Goal: Information Seeking & Learning: Compare options

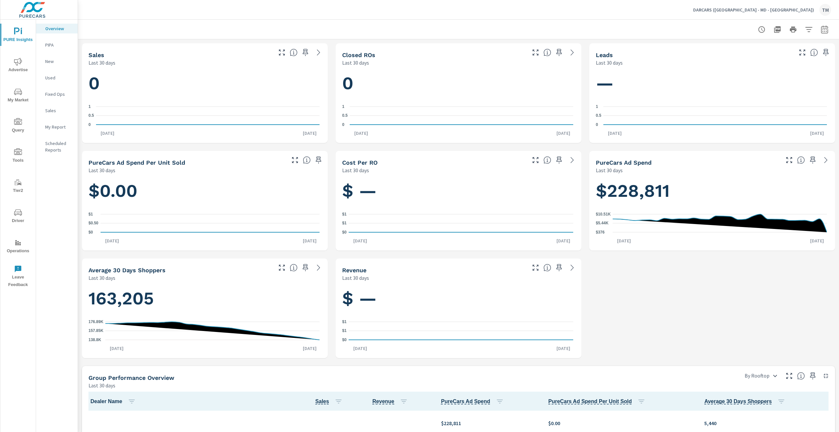
scroll to position [512, 0]
click at [19, 59] on icon "nav menu" at bounding box center [18, 62] width 8 height 8
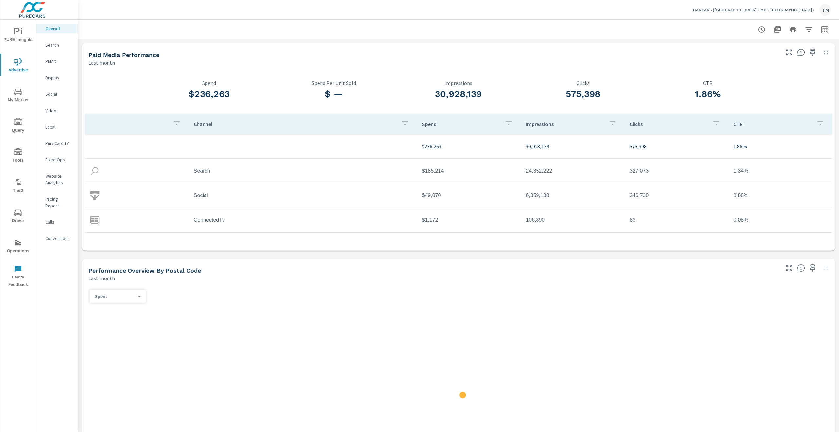
scroll to position [0, 0]
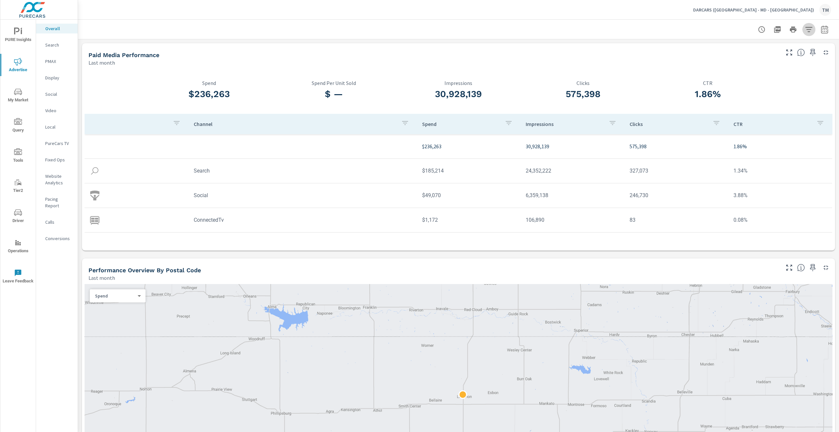
click at [805, 33] on icon "button" at bounding box center [809, 30] width 8 height 8
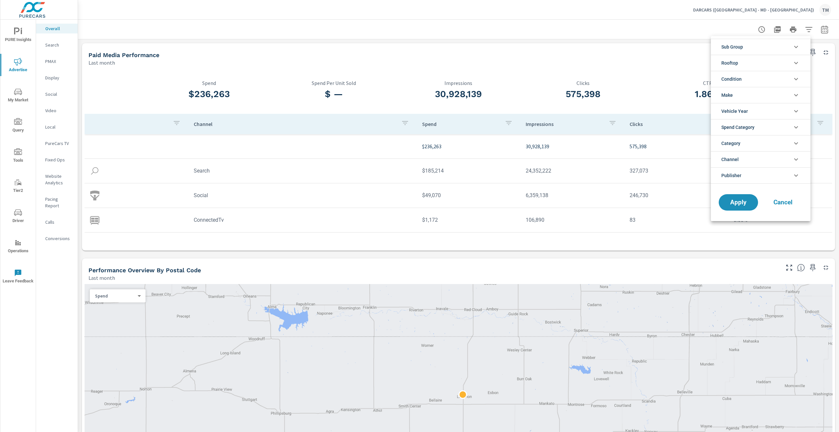
click at [779, 61] on li "Rooftop" at bounding box center [761, 63] width 100 height 16
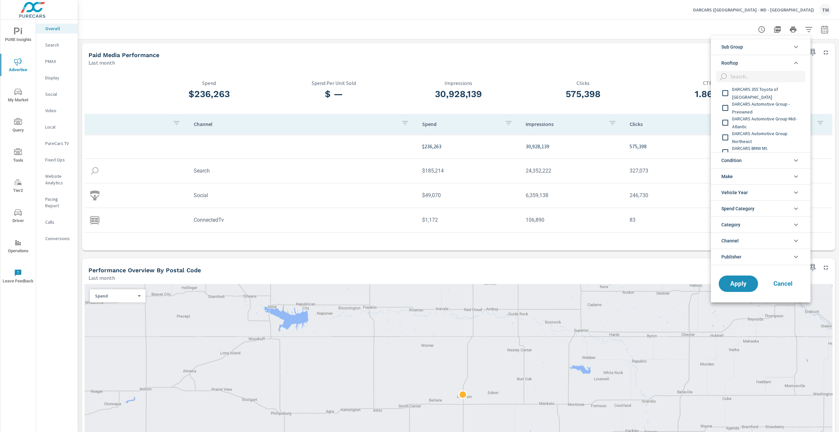
click at [780, 93] on span "DARCARS 355 Toyota of Rockville" at bounding box center [768, 93] width 72 height 16
click at [775, 105] on span "DARCARS Automotive Group - Preowned" at bounding box center [768, 108] width 72 height 16
click at [768, 88] on span "DARCARS Automotive Group Mid-Atlantic" at bounding box center [768, 90] width 72 height 16
click at [771, 118] on span "DARCARS BMW Mt. Kisco" at bounding box center [768, 119] width 72 height 16
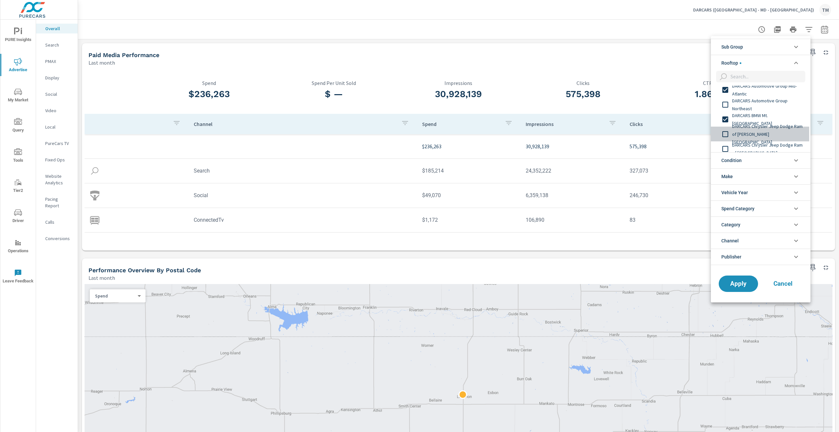
click at [771, 132] on span "DARCARS Chrysler Jeep Dodge Ram of Marlow Heights" at bounding box center [768, 134] width 72 height 24
click at [768, 113] on span "DARCARS Chrysler Jeep Dodge Ram of New Carrollton" at bounding box center [768, 116] width 72 height 16
click at [768, 128] on span "DARCARS Chrysler Jeep Dodge Ram of Silver Spring" at bounding box center [768, 131] width 72 height 16
click at [769, 142] on span "DARCARS Chrysler Jeep Dodge Ram Rockville" at bounding box center [768, 146] width 72 height 16
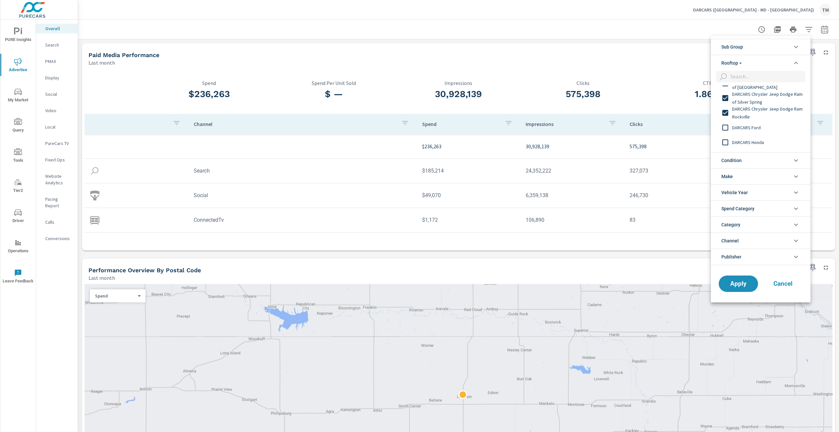
click at [769, 132] on div "DARCARS Ford" at bounding box center [760, 127] width 98 height 15
click at [766, 142] on span "DARCARS Honda" at bounding box center [768, 142] width 72 height 8
click at [764, 105] on span "DARCARS INFINITI of Greenwich" at bounding box center [768, 106] width 72 height 16
click at [764, 128] on div "DARCARS Honda Fairfax" at bounding box center [760, 124] width 98 height 15
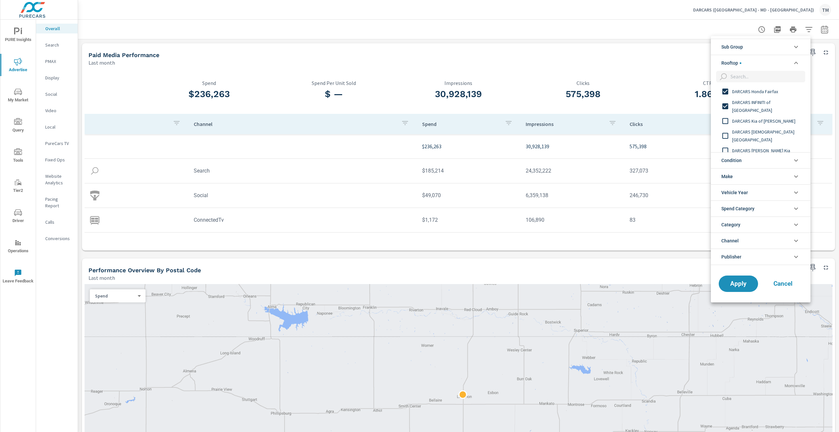
click at [764, 126] on div "DARCARS Kia of Frederick" at bounding box center [760, 120] width 98 height 15
click at [766, 136] on span "DARCARS Kia Temple Hills" at bounding box center [768, 136] width 72 height 16
click at [763, 152] on li "Condition" at bounding box center [761, 160] width 100 height 16
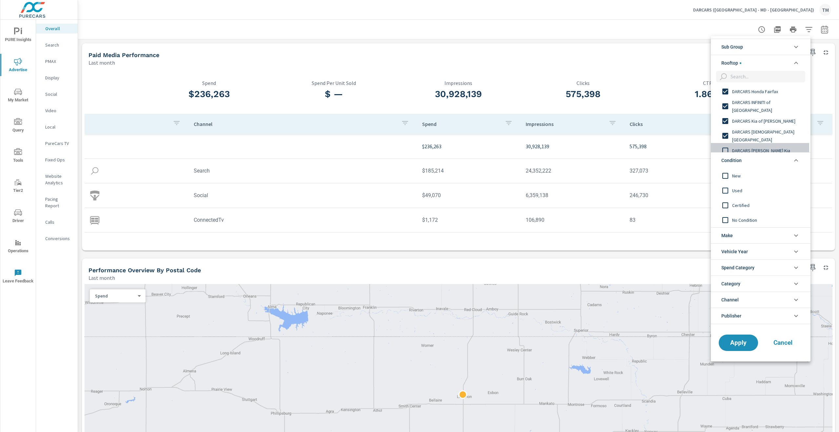
click at [765, 145] on div "DARCARS Lanham Kia" at bounding box center [760, 150] width 98 height 15
click at [763, 102] on span "DARCARS Lexus of Englewood" at bounding box center [768, 100] width 72 height 16
click at [765, 115] on span "DARCARS Lexus of Greenwich" at bounding box center [768, 115] width 72 height 16
click at [764, 129] on span "DARCARS Lexus of Mt. Kisco" at bounding box center [768, 129] width 72 height 16
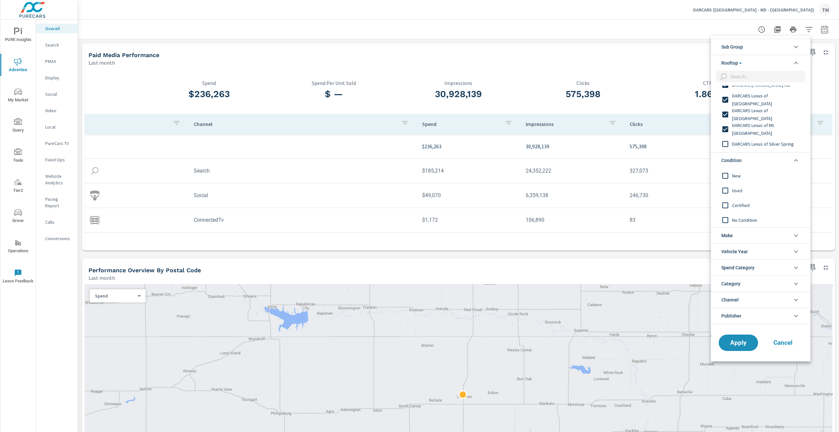
click at [768, 141] on span "DARCARS Lexus of Silver Spring" at bounding box center [768, 144] width 72 height 8
click at [766, 134] on div "DARCARS Nissan Rockville" at bounding box center [760, 140] width 98 height 15
drag, startPoint x: 766, startPoint y: 134, endPoint x: 767, endPoint y: 126, distance: 8.2
click at [767, 126] on span "DARCARS Nissan of College Park" at bounding box center [768, 126] width 72 height 16
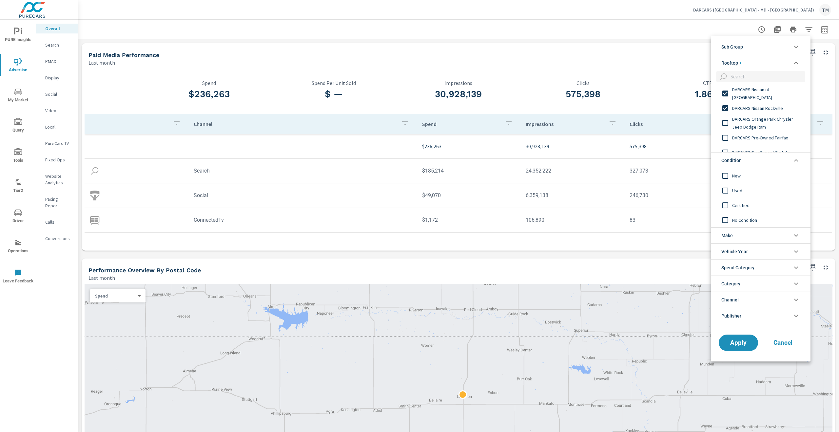
scroll to position [295, 0]
click at [769, 126] on span "DARCARS Orange Park Chrysler Jeep Dodge Ram" at bounding box center [768, 123] width 72 height 16
click at [768, 141] on span "DARCARS Pre-Owned Fairfax" at bounding box center [768, 137] width 72 height 8
click at [768, 121] on span "DARCARS Pre-Owned Outlet" at bounding box center [768, 119] width 72 height 8
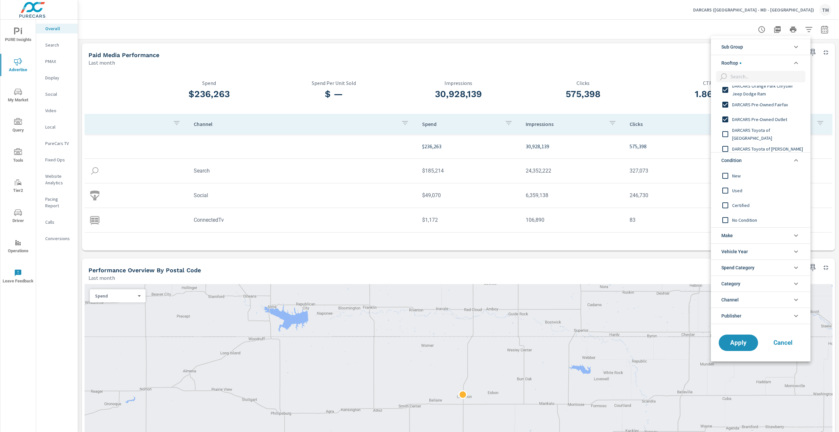
scroll to position [361, 0]
click at [774, 106] on div "DARCARS Toyota of Baltimore" at bounding box center [760, 101] width 98 height 15
click at [776, 119] on span "DARCARS Toyota of Frederick" at bounding box center [768, 116] width 72 height 8
click at [778, 131] on span "DARCARS Toyota of Silver Spring" at bounding box center [768, 131] width 72 height 8
click at [777, 142] on span "DARCARS Used Car & Service Center Frederick" at bounding box center [768, 146] width 72 height 16
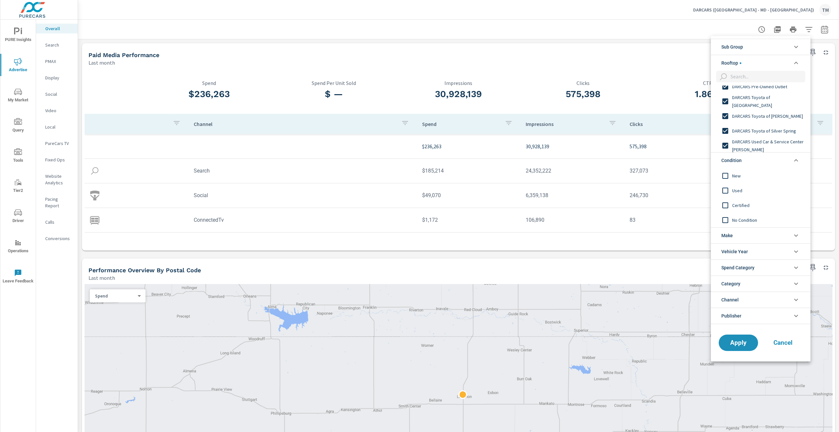
scroll to position [393, 0]
click at [775, 131] on span "DARCARS Volkswagen" at bounding box center [768, 128] width 72 height 8
click at [779, 142] on span "DARCARS Volkswagen Fairfax" at bounding box center [768, 142] width 72 height 8
click at [778, 127] on span "DARCARS Volvo Cars" at bounding box center [768, 124] width 72 height 8
click at [780, 139] on span "DARCARS Volvo Cars Fairfax" at bounding box center [768, 139] width 72 height 8
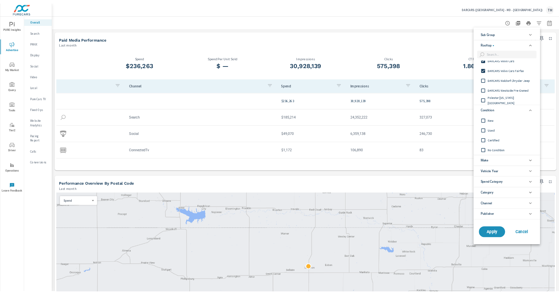
scroll to position [464, 0]
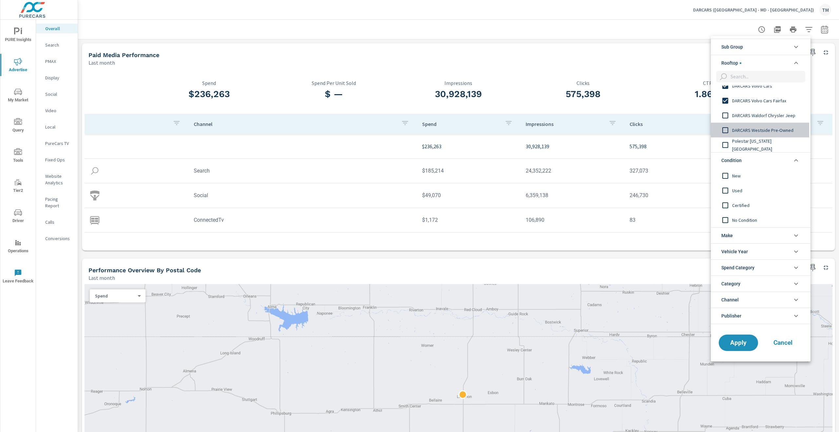
click at [782, 129] on span "DARCARS Westside Pre-Owned" at bounding box center [768, 130] width 72 height 8
click at [724, 340] on button "Apply" at bounding box center [738, 342] width 41 height 17
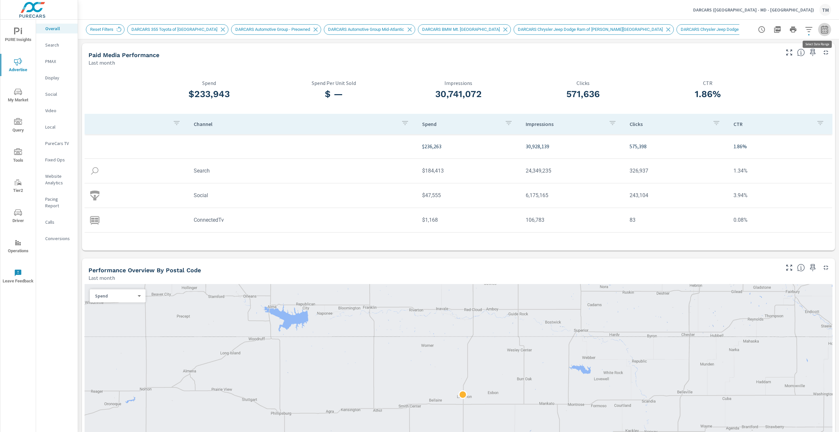
click at [821, 29] on icon "button" at bounding box center [825, 30] width 8 height 8
click at [770, 57] on select "Custom Yesterday Last week Last 7 days Last 14 days Last 30 days Last 45 days L…" at bounding box center [767, 56] width 66 height 13
click at [734, 50] on select "Custom Yesterday Last week Last 7 days Last 14 days Last 30 days Last 45 days L…" at bounding box center [767, 56] width 66 height 13
select select "Last 30 days"
click at [755, 74] on p "+ Add comparison" at bounding box center [774, 74] width 84 height 8
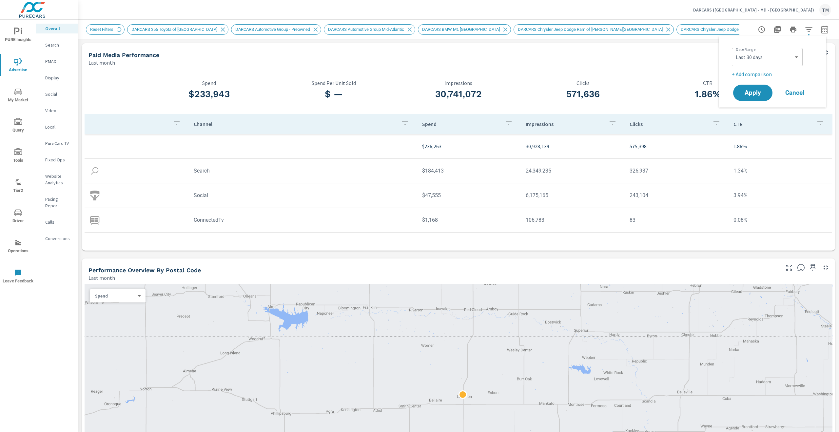
select select "Previous period"
click at [758, 88] on select "Custom Previous period Previous month Previous year" at bounding box center [767, 85] width 66 height 13
click at [758, 89] on select "Custom Previous period Previous month Previous year" at bounding box center [767, 85] width 66 height 13
click at [757, 105] on button "Apply" at bounding box center [752, 111] width 41 height 17
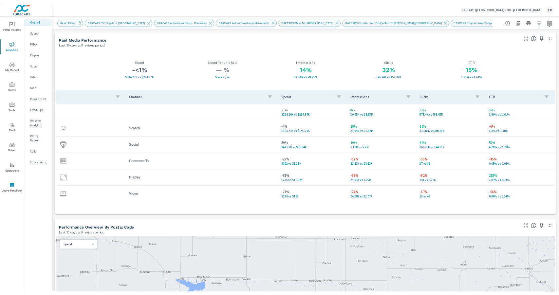
scroll to position [0, 0]
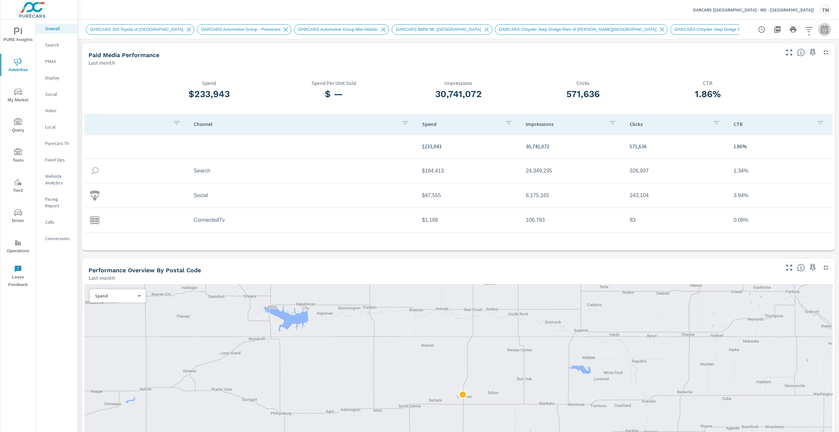
click at [821, 32] on icon "button" at bounding box center [825, 30] width 8 height 8
click at [782, 54] on select "Custom Yesterday Last week Last 7 days Last 14 days Last 30 days Last 45 days L…" at bounding box center [767, 56] width 66 height 13
click at [734, 50] on select "Custom Yesterday Last week Last 7 days Last 14 days Last 30 days Last 45 days L…" at bounding box center [767, 56] width 66 height 13
select select "Last 14 days"
click at [756, 75] on p "+ Add comparison" at bounding box center [774, 74] width 84 height 8
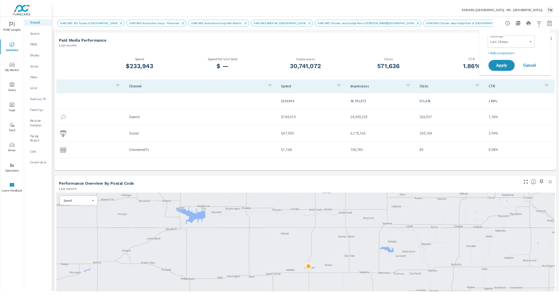
scroll to position [0, 0]
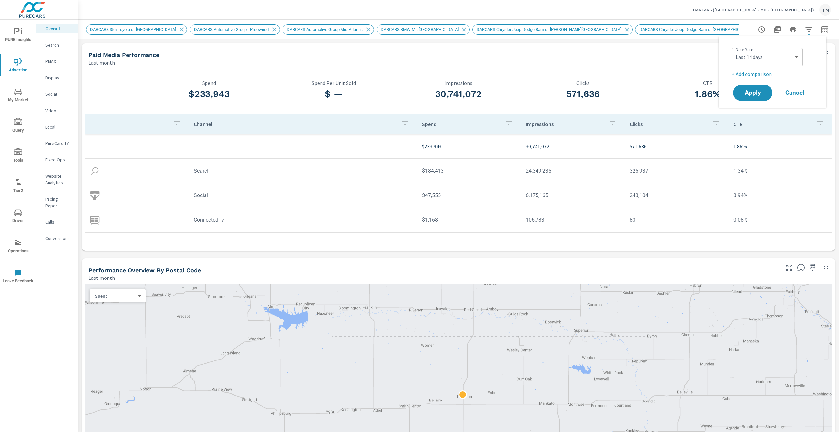
select select "Previous period"
click at [752, 110] on span "Apply" at bounding box center [752, 111] width 27 height 6
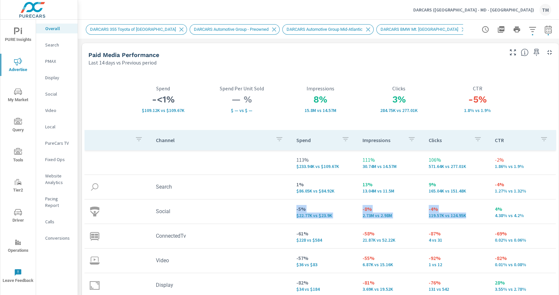
drag, startPoint x: 467, startPoint y: 217, endPoint x: 288, endPoint y: 210, distance: 179.7
click at [288, 210] on tr "Social -5% $22.77K vs $23.9K -8% 2.73M vs 2.98M -4% 119.57K vs 124.95K 4% 4.38%…" at bounding box center [321, 212] width 472 height 25
click at [288, 210] on td "Social" at bounding box center [221, 211] width 141 height 17
drag, startPoint x: 296, startPoint y: 212, endPoint x: 305, endPoint y: 209, distance: 9.9
click at [305, 209] on td "-5% $22.77K vs $23.9K" at bounding box center [324, 212] width 66 height 24
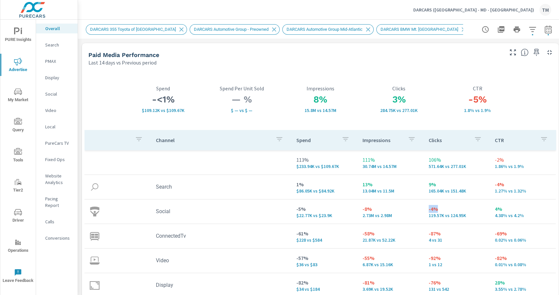
drag, startPoint x: 428, startPoint y: 209, endPoint x: 457, endPoint y: 212, distance: 28.7
click at [446, 212] on td "-4% 119.57K vs 124.95K" at bounding box center [457, 212] width 66 height 24
drag, startPoint x: 433, startPoint y: 192, endPoint x: 432, endPoint y: 187, distance: 4.7
click at [432, 187] on div "9% 165.04K vs 151.48K" at bounding box center [457, 187] width 56 height 13
click at [431, 187] on p "9%" at bounding box center [457, 185] width 56 height 8
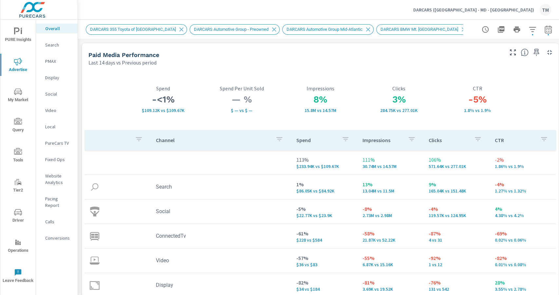
click at [430, 187] on p "9%" at bounding box center [457, 185] width 56 height 8
click at [431, 187] on p "9%" at bounding box center [457, 185] width 56 height 8
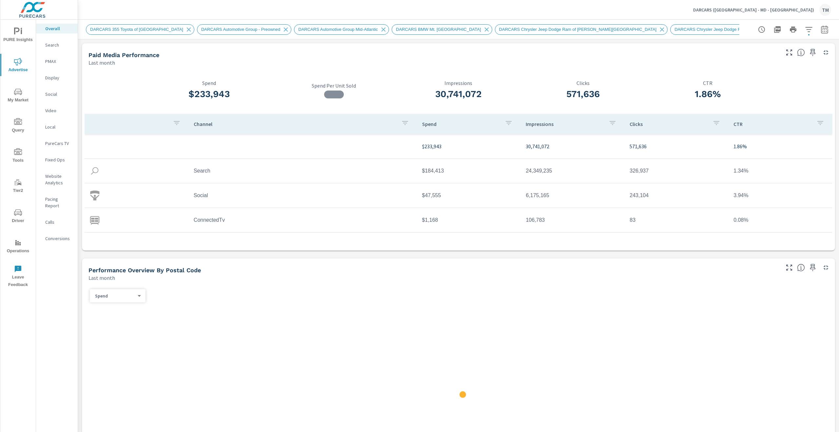
scroll to position [0, 0]
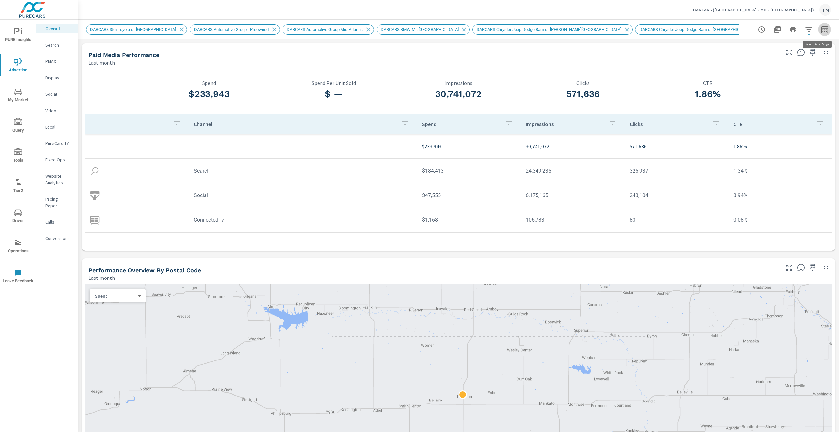
click at [820, 34] on button "button" at bounding box center [824, 29] width 13 height 13
click at [787, 61] on select "Custom Yesterday Last week Last 7 days Last 14 days Last 30 days Last 45 days L…" at bounding box center [767, 56] width 66 height 13
click at [734, 50] on select "Custom Yesterday Last week Last 7 days Last 14 days Last 30 days Last 45 days L…" at bounding box center [767, 56] width 66 height 13
select select "Last 30 days"
click at [750, 74] on p "+ Add comparison" at bounding box center [774, 74] width 84 height 8
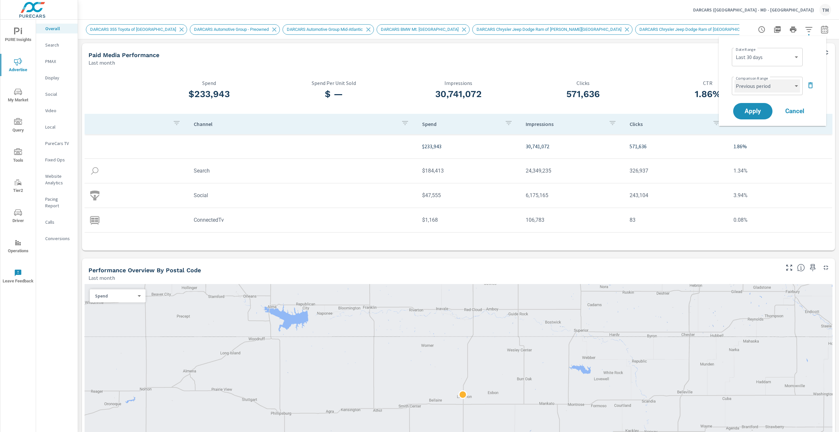
click at [759, 89] on select "Custom Previous period Previous month Previous year" at bounding box center [767, 85] width 66 height 13
click at [734, 79] on select "Custom Previous period Previous month Previous year" at bounding box center [767, 85] width 66 height 13
select select "Previous year"
click at [755, 108] on span "Apply" at bounding box center [752, 111] width 27 height 6
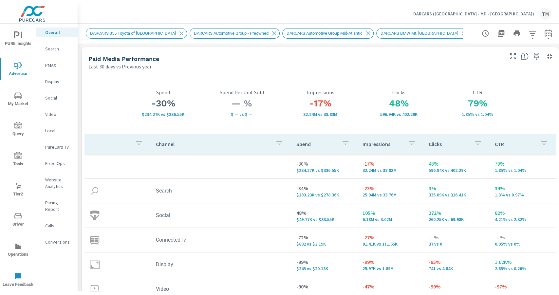
scroll to position [0, 0]
